Goal: Information Seeking & Learning: Find specific fact

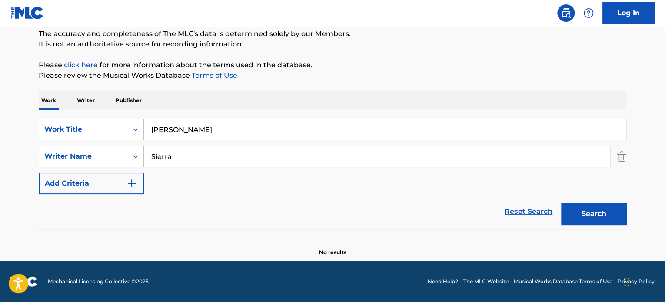
click at [200, 132] on input "[PERSON_NAME]" at bounding box center [385, 129] width 482 height 21
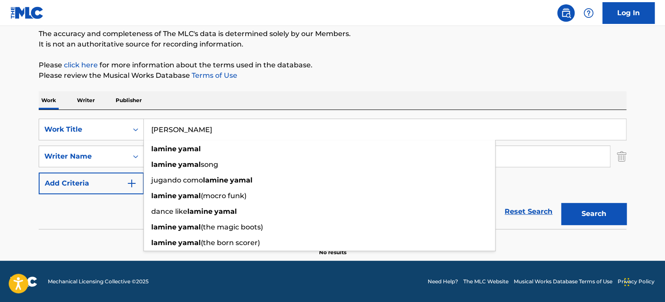
click at [199, 132] on input "[PERSON_NAME]" at bounding box center [385, 129] width 482 height 21
paste input "Acéptalo"
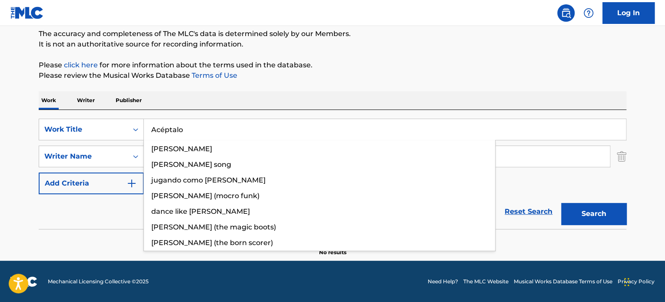
type input "Acéptalo"
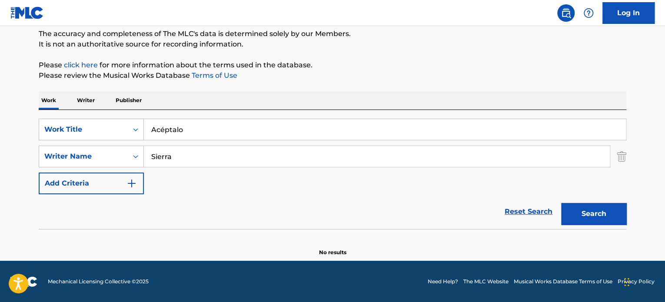
drag, startPoint x: 283, startPoint y: 84, endPoint x: 226, endPoint y: 145, distance: 83.7
click at [283, 83] on div "The MLC Public Work Search The accuracy and completeness of The MLC's data is d…" at bounding box center [332, 115] width 609 height 284
drag, startPoint x: 106, startPoint y: 151, endPoint x: 95, endPoint y: 150, distance: 10.9
click at [95, 150] on div "SearchWithCriteria0b1aae28-26c3-45f2-90af-48f0bbfcde25 Writer Name [PERSON_NAME]" at bounding box center [333, 157] width 588 height 22
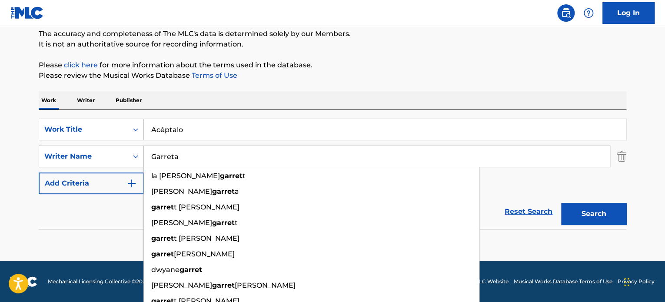
type input "Garreta"
click at [561, 203] on button "Search" at bounding box center [593, 214] width 65 height 22
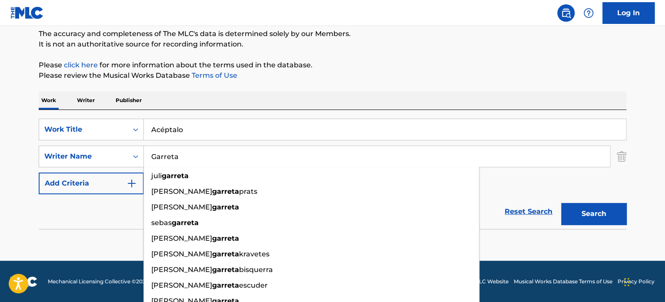
click at [576, 213] on button "Search" at bounding box center [593, 214] width 65 height 22
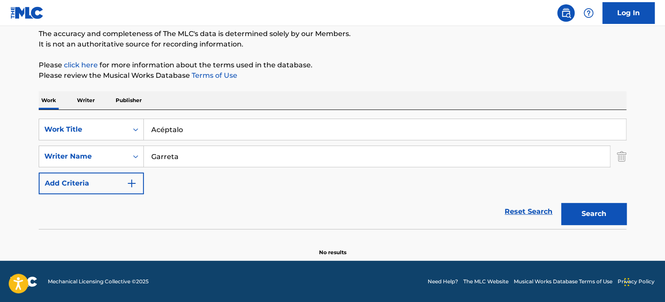
click at [370, 113] on div "SearchWithCriteriabdf0bc38-792f-4fad-9dbd-782cd7862e56 Work Title Acéptalo Sear…" at bounding box center [333, 169] width 588 height 119
click at [367, 116] on div "SearchWithCriteriabdf0bc38-792f-4fad-9dbd-782cd7862e56 Work Title Acéptalo Sear…" at bounding box center [333, 169] width 588 height 119
click at [366, 128] on input "Acéptalo" at bounding box center [385, 129] width 482 height 21
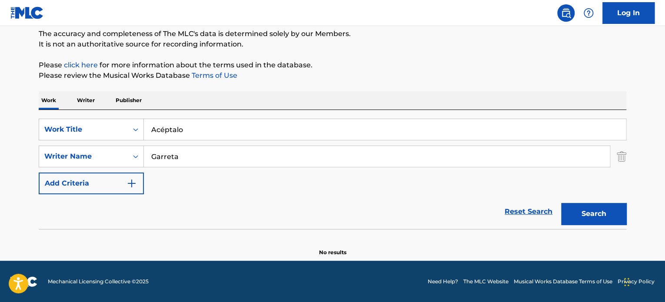
click at [366, 128] on input "Acéptalo" at bounding box center [385, 129] width 482 height 21
paste input "Hacerlo Conmig"
type input "Hacerlo Conmigo"
click at [440, 88] on div "The MLC Public Work Search The accuracy and completeness of The MLC's data is d…" at bounding box center [332, 115] width 609 height 284
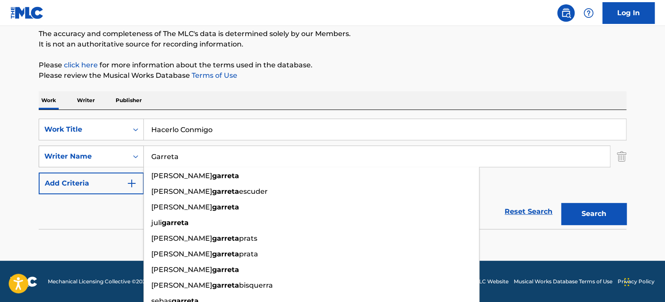
drag, startPoint x: 357, startPoint y: 160, endPoint x: 72, endPoint y: 156, distance: 285.3
click at [72, 156] on div "SearchWithCriteria0b1aae28-26c3-45f2-90af-48f0bbfcde25 Writer Name [PERSON_NAME…" at bounding box center [333, 157] width 588 height 22
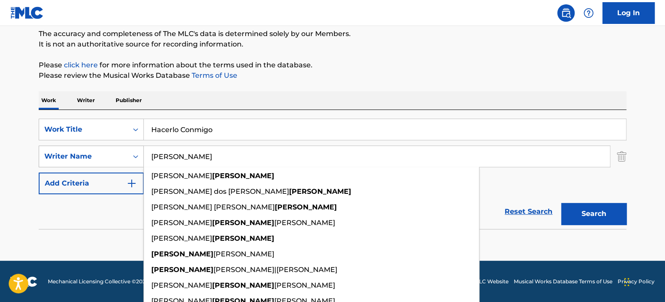
type input "[PERSON_NAME]"
click at [561, 203] on button "Search" at bounding box center [593, 214] width 65 height 22
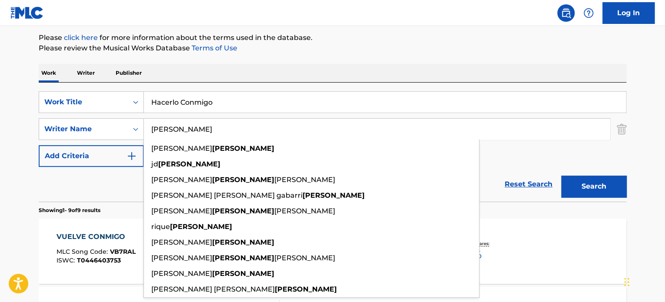
scroll to position [31, 0]
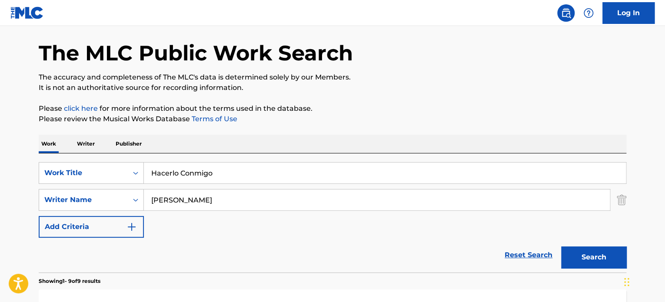
click at [308, 175] on input "Hacerlo Conmigo" at bounding box center [385, 173] width 482 height 21
paste input "Una Cerveza RMX"
type input "Una Cerveza RMX"
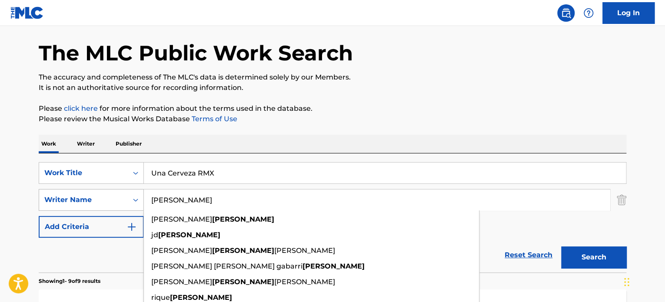
drag, startPoint x: 300, startPoint y: 210, endPoint x: 110, endPoint y: 196, distance: 190.1
click at [111, 196] on div "SearchWithCriteria0b1aae28-26c3-45f2-90af-48f0bbfcde25 Writer Name [PERSON_NAME…" at bounding box center [333, 200] width 588 height 22
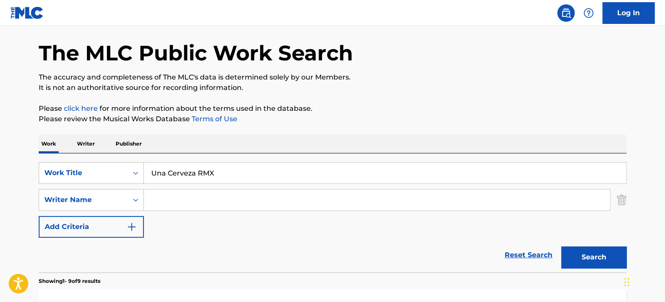
click at [616, 204] on div "SearchWithCriteria0b1aae28-26c3-45f2-90af-48f0bbfcde25 Writer Name" at bounding box center [333, 200] width 588 height 22
click at [581, 254] on button "Search" at bounding box center [593, 258] width 65 height 22
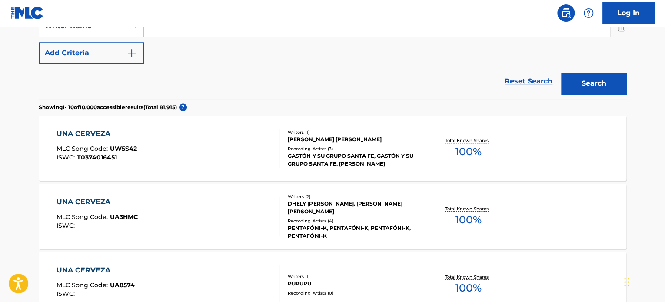
scroll to position [0, 0]
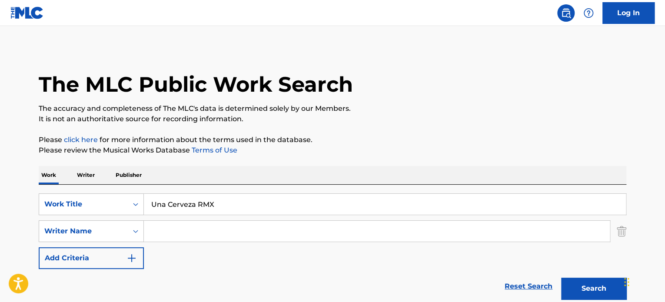
click at [252, 240] on input "Search Form" at bounding box center [377, 231] width 466 height 21
paste input "[PERSON_NAME]"
click at [583, 285] on button "Search" at bounding box center [593, 289] width 65 height 22
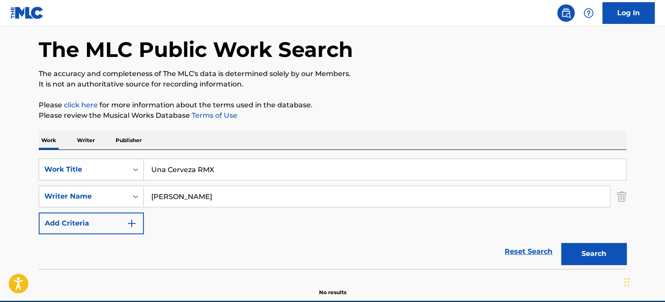
scroll to position [75, 0]
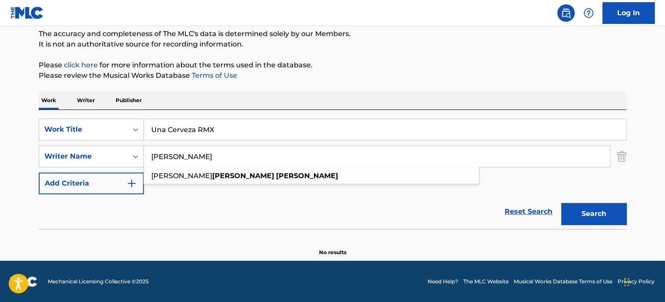
click at [170, 156] on input "[PERSON_NAME]" at bounding box center [377, 156] width 466 height 21
click at [170, 157] on input "[PERSON_NAME]" at bounding box center [377, 156] width 466 height 21
click at [163, 160] on input "[PERSON_NAME]" at bounding box center [377, 156] width 466 height 21
drag, startPoint x: 169, startPoint y: 157, endPoint x: 95, endPoint y: 144, distance: 74.7
click at [97, 146] on div "SearchWithCriteria0b1aae28-26c3-45f2-90af-48f0bbfcde25 Writer Name [PERSON_NAME…" at bounding box center [333, 157] width 588 height 22
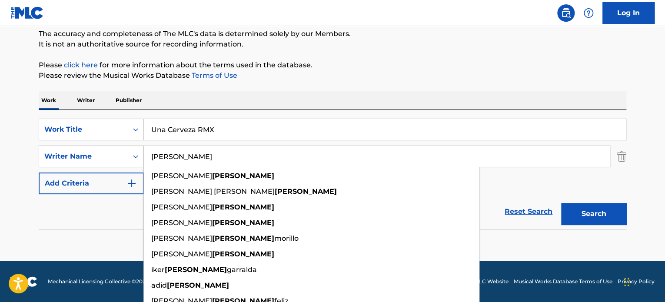
type input "[PERSON_NAME]"
click at [561, 203] on button "Search" at bounding box center [593, 214] width 65 height 22
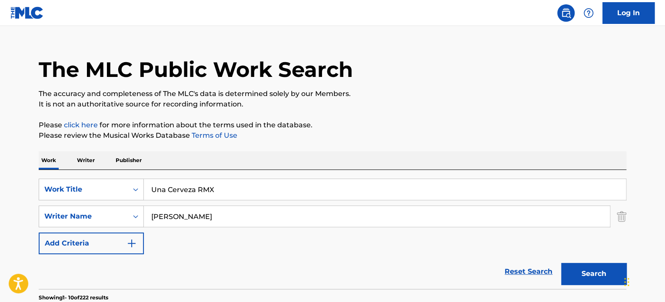
scroll to position [0, 0]
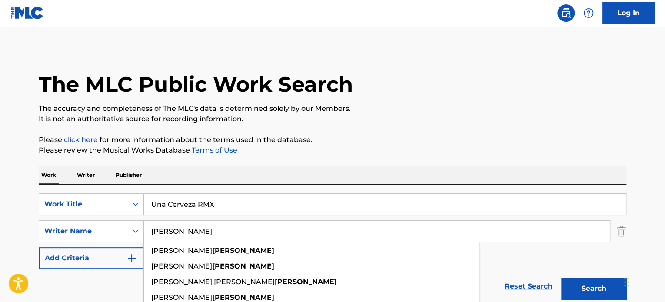
click at [274, 193] on div "SearchWithCriteriabdf0bc38-792f-4fad-9dbd-782cd7862e56 Work Title [PERSON_NAME]…" at bounding box center [333, 244] width 588 height 119
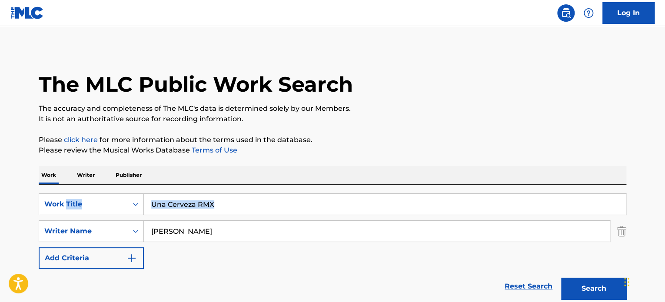
click at [274, 193] on div "SearchWithCriteriabdf0bc38-792f-4fad-9dbd-782cd7862e56 Work Title Una Cerveza R…" at bounding box center [333, 244] width 588 height 119
click at [269, 201] on input "Una Cerveza RMX" at bounding box center [385, 204] width 482 height 21
paste input "NO ME METAS EN ESO"
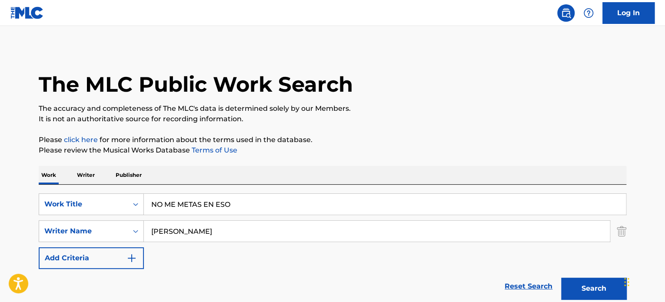
type input "NO ME METAS EN ESO"
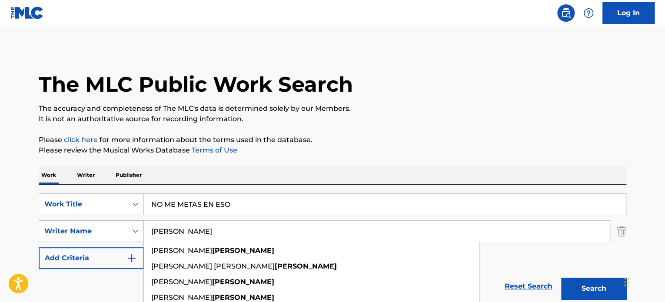
drag, startPoint x: 228, startPoint y: 231, endPoint x: 77, endPoint y: 227, distance: 151.0
click at [76, 226] on div "SearchWithCriteria0b1aae28-26c3-45f2-90af-48f0bbfcde25 Writer Name [PERSON_NAME…" at bounding box center [333, 231] width 588 height 22
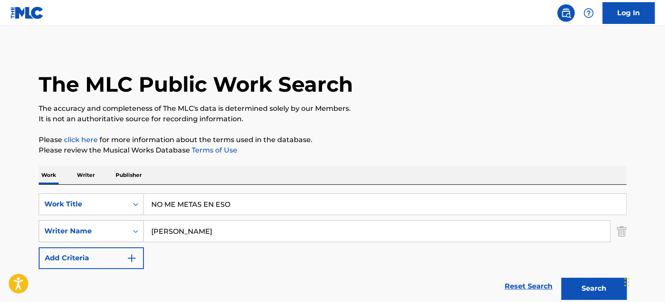
type input "[PERSON_NAME]"
click at [561, 278] on button "Search" at bounding box center [593, 289] width 65 height 22
